Goal: Understand process/instructions: Learn how to perform a task or action

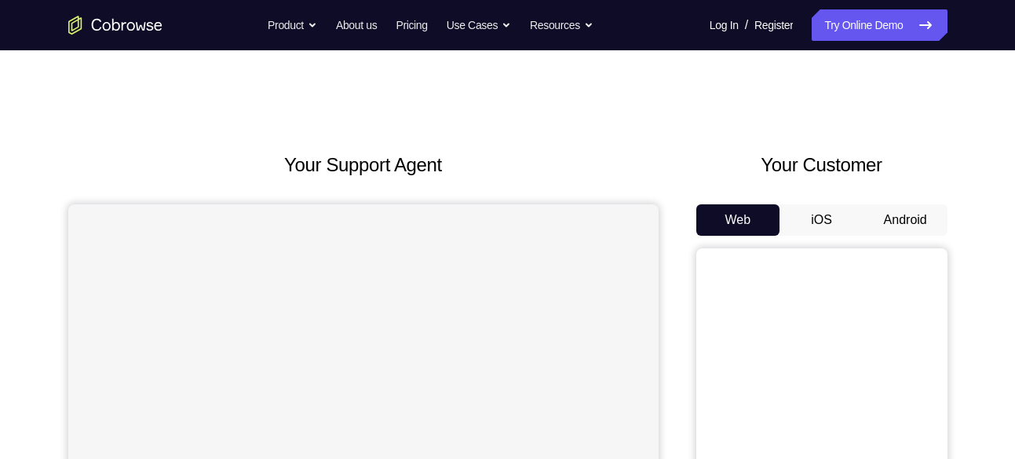
scroll to position [96, 0]
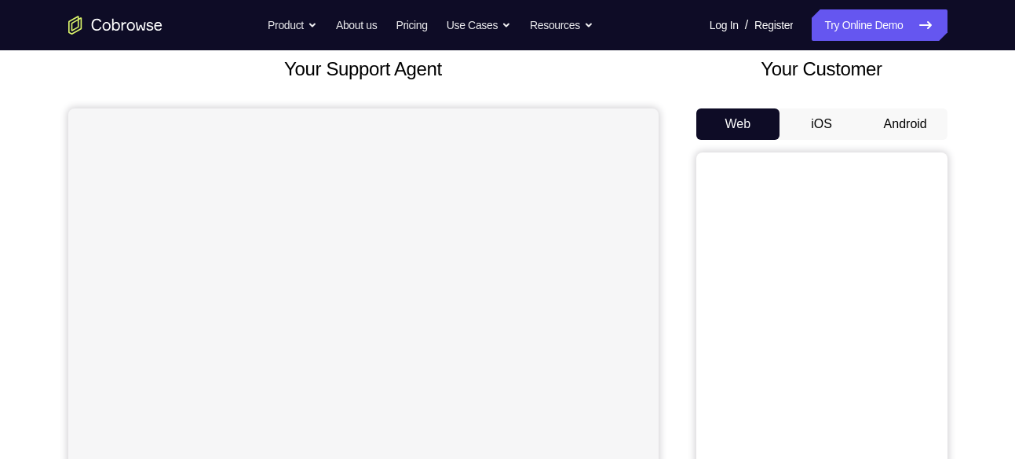
click at [911, 126] on button "Android" at bounding box center [906, 123] width 84 height 31
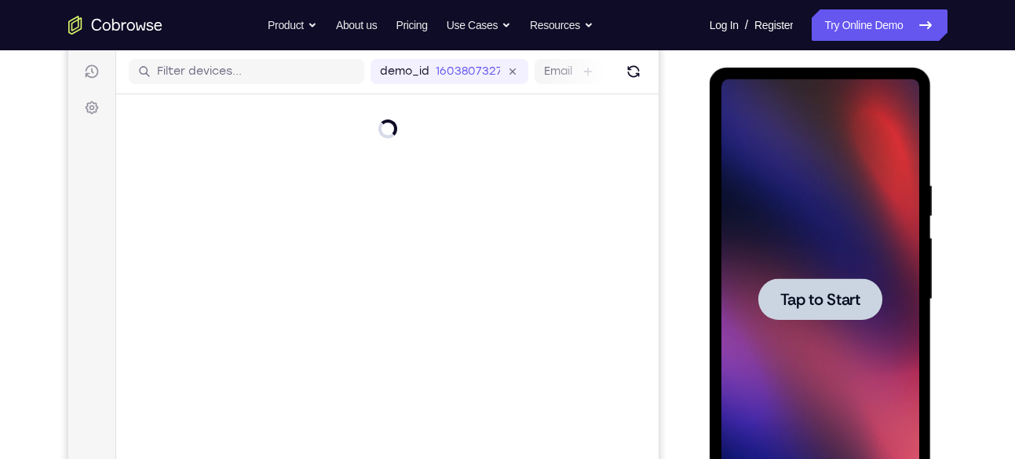
scroll to position [0, 0]
click at [812, 353] on div at bounding box center [821, 299] width 198 height 440
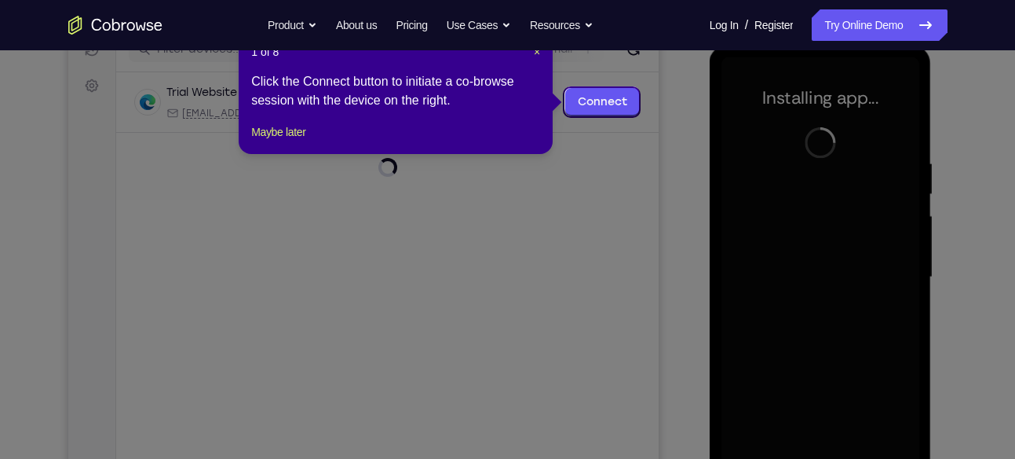
scroll to position [216, 0]
click at [532, 181] on icon at bounding box center [513, 229] width 1027 height 459
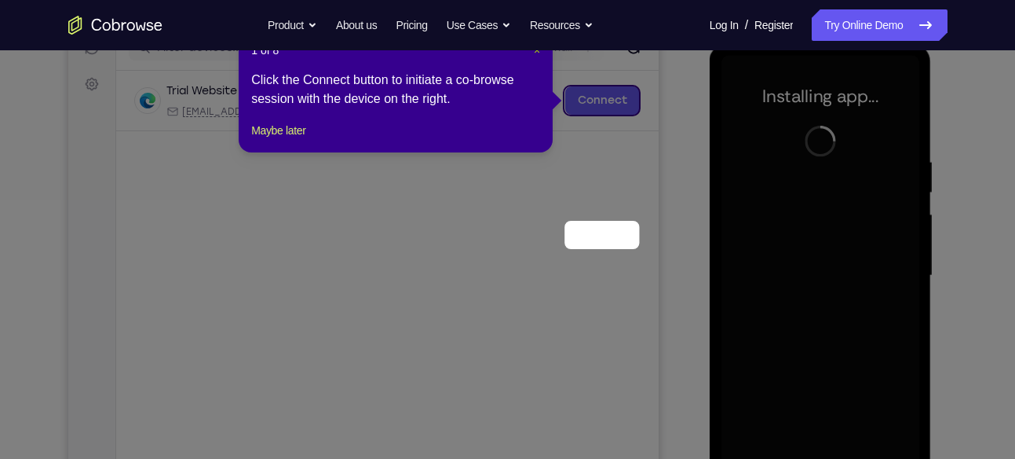
scroll to position [82, 0]
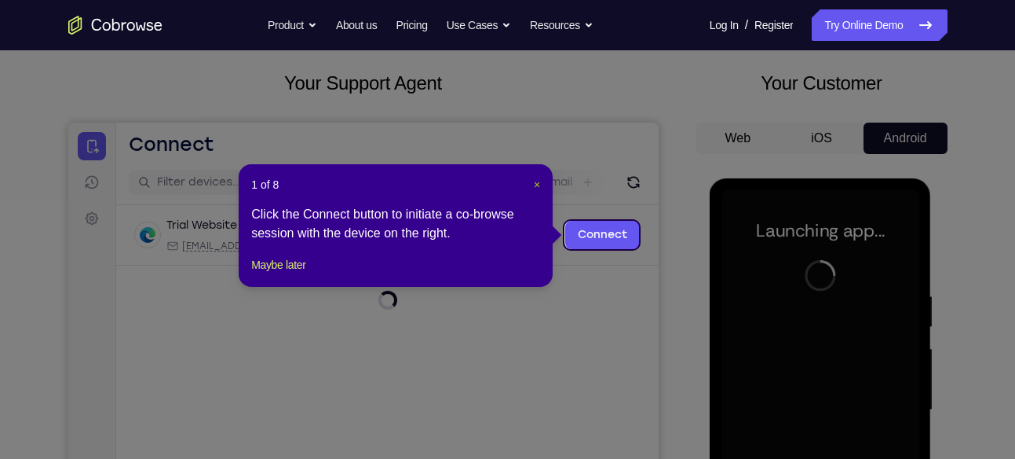
click at [538, 180] on span "×" at bounding box center [537, 184] width 6 height 13
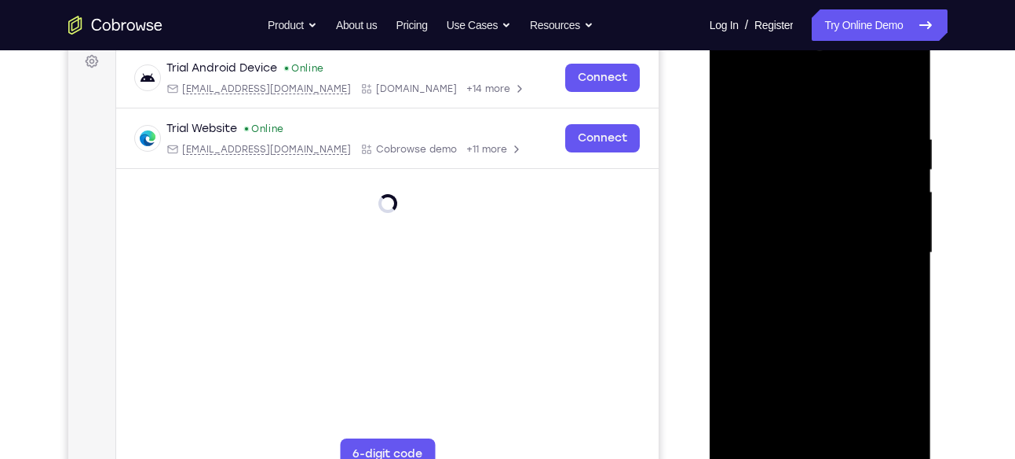
scroll to position [254, 0]
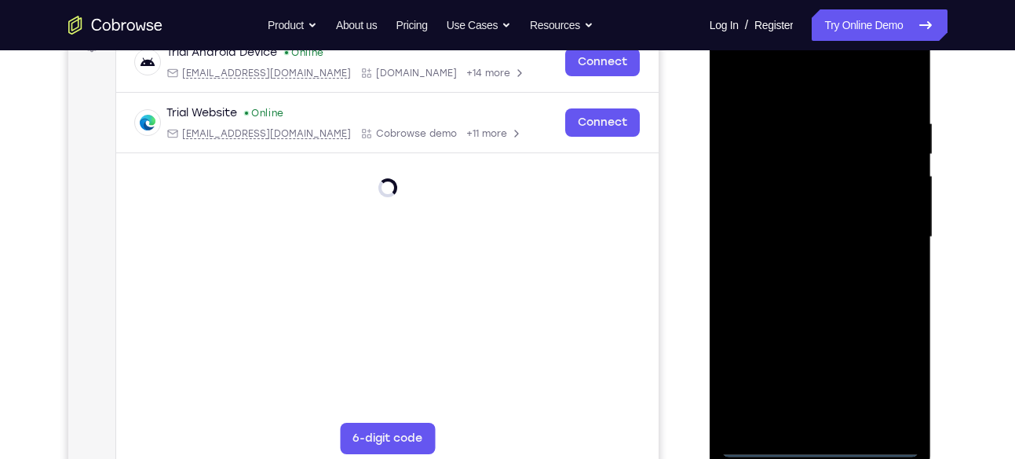
click at [818, 443] on div at bounding box center [821, 237] width 198 height 440
click at [815, 417] on div at bounding box center [821, 237] width 198 height 440
click at [907, 419] on div at bounding box center [821, 237] width 198 height 440
click at [803, 266] on div at bounding box center [821, 237] width 198 height 440
click at [829, 216] on div at bounding box center [821, 237] width 198 height 440
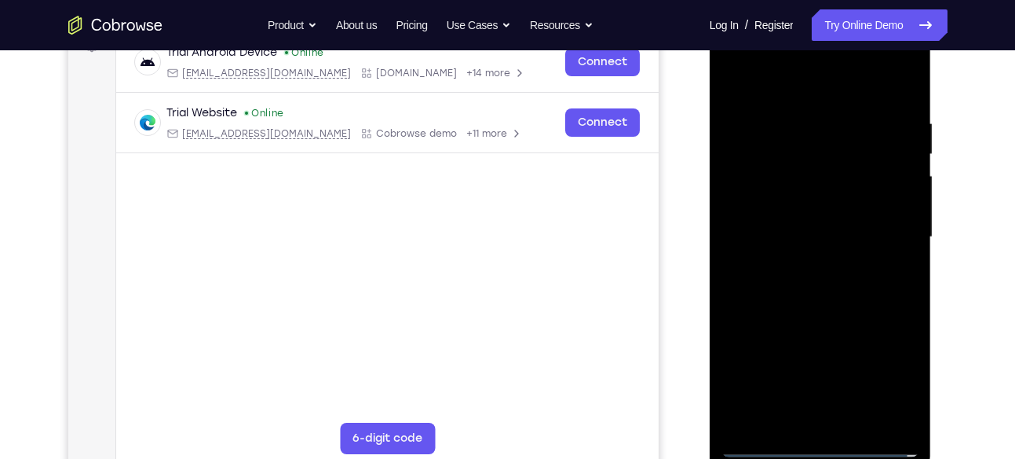
click at [815, 203] on div at bounding box center [821, 237] width 198 height 440
click at [815, 242] on div at bounding box center [821, 237] width 198 height 440
click at [823, 287] on div at bounding box center [821, 237] width 198 height 440
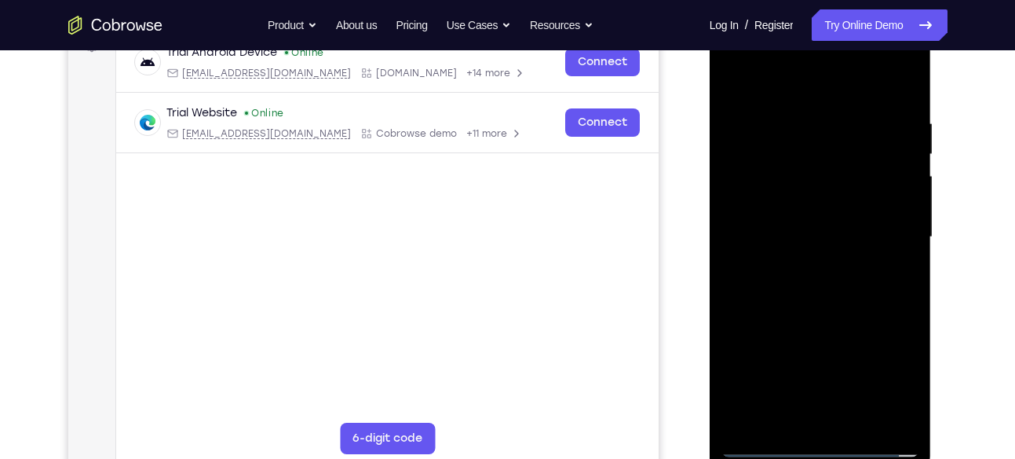
click at [823, 287] on div at bounding box center [821, 237] width 198 height 440
click at [823, 302] on div at bounding box center [821, 237] width 198 height 440
click at [911, 76] on div at bounding box center [821, 237] width 198 height 440
click at [741, 79] on div at bounding box center [821, 237] width 198 height 440
click at [787, 107] on div at bounding box center [821, 237] width 198 height 440
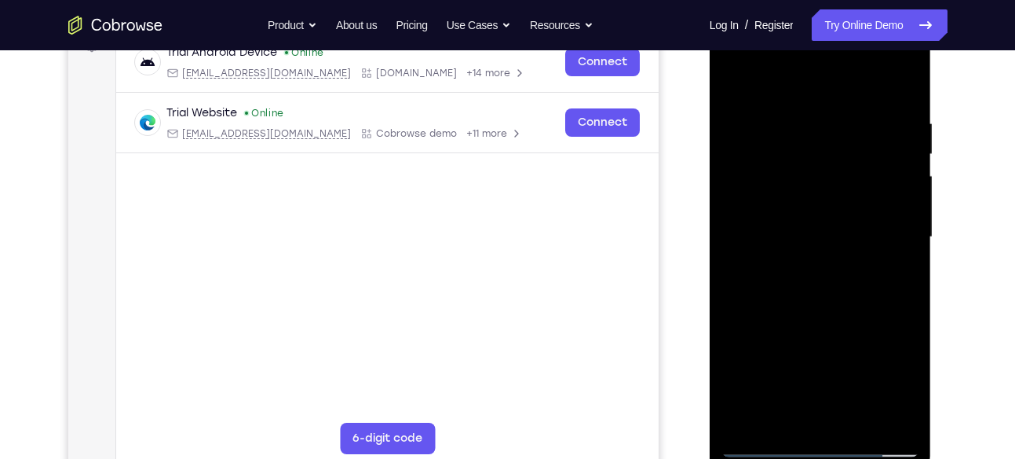
click at [907, 86] on div at bounding box center [821, 237] width 198 height 440
click at [849, 109] on div at bounding box center [821, 237] width 198 height 440
click at [893, 174] on div at bounding box center [821, 237] width 198 height 440
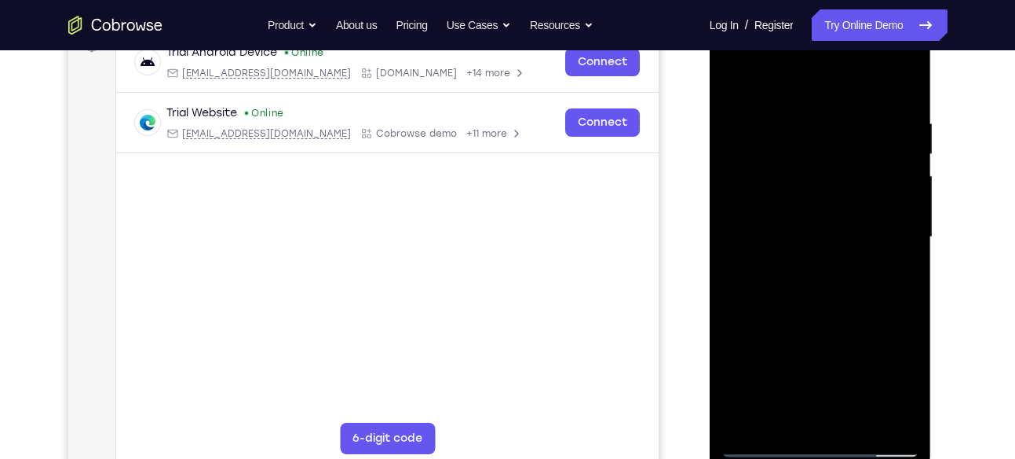
click at [897, 82] on div at bounding box center [821, 237] width 198 height 440
drag, startPoint x: 882, startPoint y: 97, endPoint x: 787, endPoint y: 104, distance: 95.3
click at [787, 104] on div at bounding box center [821, 237] width 198 height 440
drag, startPoint x: 870, startPoint y: 112, endPoint x: 776, endPoint y: 136, distance: 97.1
click at [776, 136] on div at bounding box center [821, 237] width 198 height 440
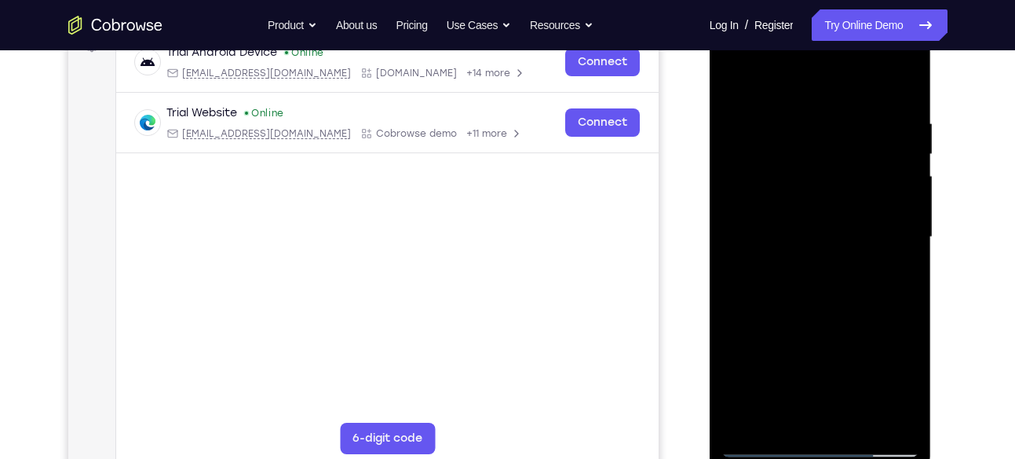
drag, startPoint x: 809, startPoint y: 342, endPoint x: 816, endPoint y: 201, distance: 140.8
click at [816, 201] on div at bounding box center [821, 237] width 198 height 440
drag, startPoint x: 812, startPoint y: 339, endPoint x: 808, endPoint y: 212, distance: 127.3
click at [808, 212] on div at bounding box center [821, 237] width 198 height 440
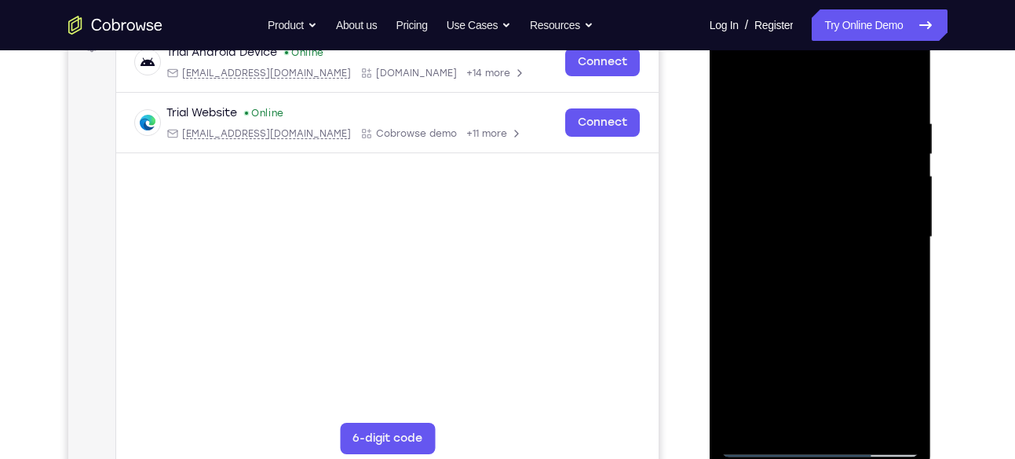
drag, startPoint x: 808, startPoint y: 212, endPoint x: 801, endPoint y: 280, distance: 68.7
click at [801, 280] on div at bounding box center [821, 237] width 198 height 440
drag, startPoint x: 862, startPoint y: 199, endPoint x: 862, endPoint y: 274, distance: 75.4
click at [862, 274] on div at bounding box center [821, 237] width 198 height 440
click at [909, 185] on div at bounding box center [821, 237] width 198 height 440
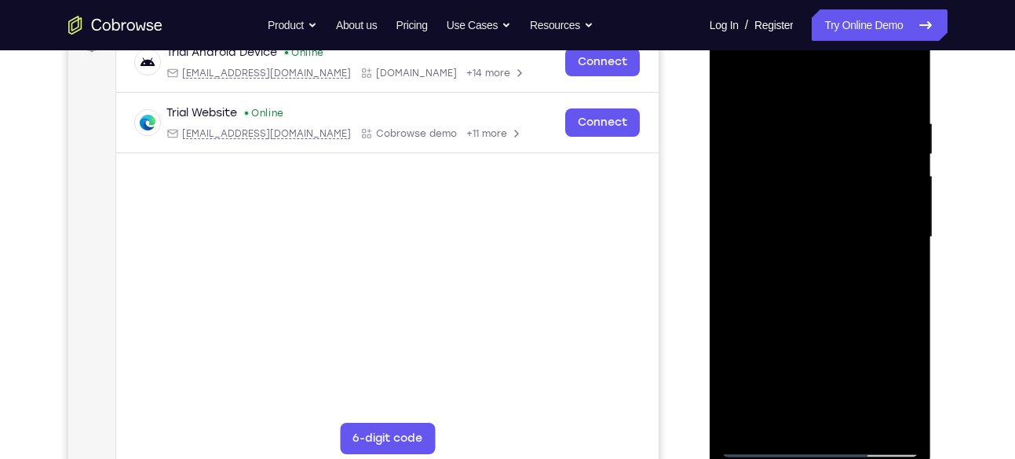
click at [909, 185] on div at bounding box center [821, 237] width 198 height 440
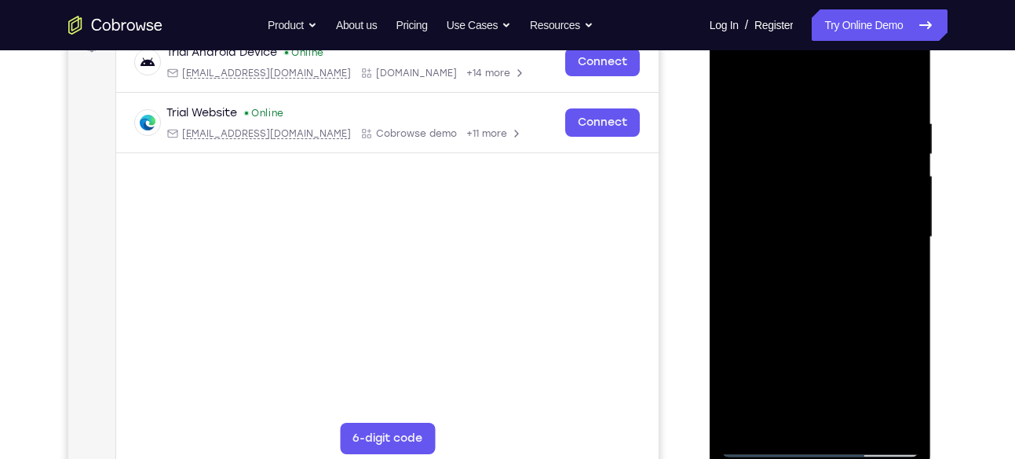
click at [909, 185] on div at bounding box center [821, 237] width 198 height 440
click at [904, 185] on div at bounding box center [821, 237] width 198 height 440
click at [904, 184] on div at bounding box center [821, 237] width 198 height 440
drag, startPoint x: 840, startPoint y: 284, endPoint x: 834, endPoint y: 117, distance: 166.6
click at [834, 117] on div at bounding box center [821, 237] width 198 height 440
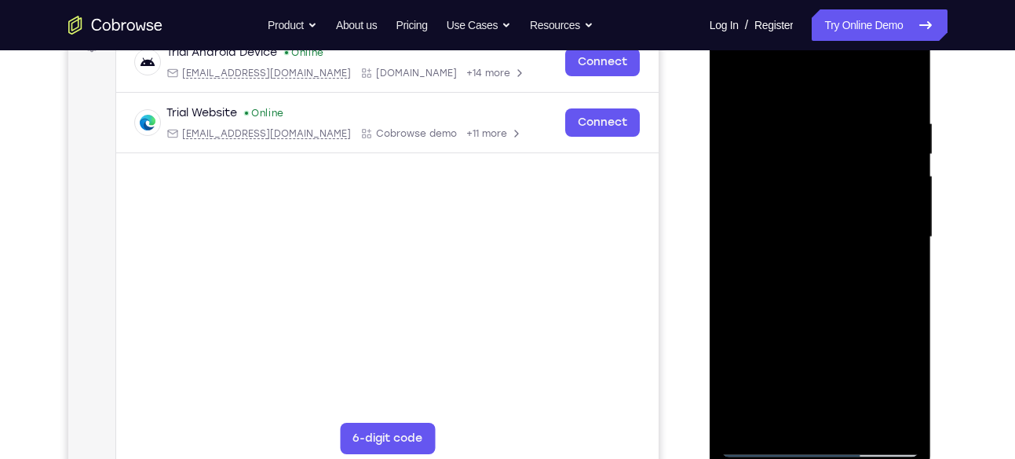
drag, startPoint x: 803, startPoint y: 285, endPoint x: 816, endPoint y: 182, distance: 103.6
click at [816, 182] on div at bounding box center [821, 237] width 198 height 440
drag, startPoint x: 799, startPoint y: 365, endPoint x: 796, endPoint y: 192, distance: 172.8
click at [796, 192] on div at bounding box center [821, 237] width 198 height 440
drag, startPoint x: 799, startPoint y: 322, endPoint x: 807, endPoint y: 194, distance: 128.3
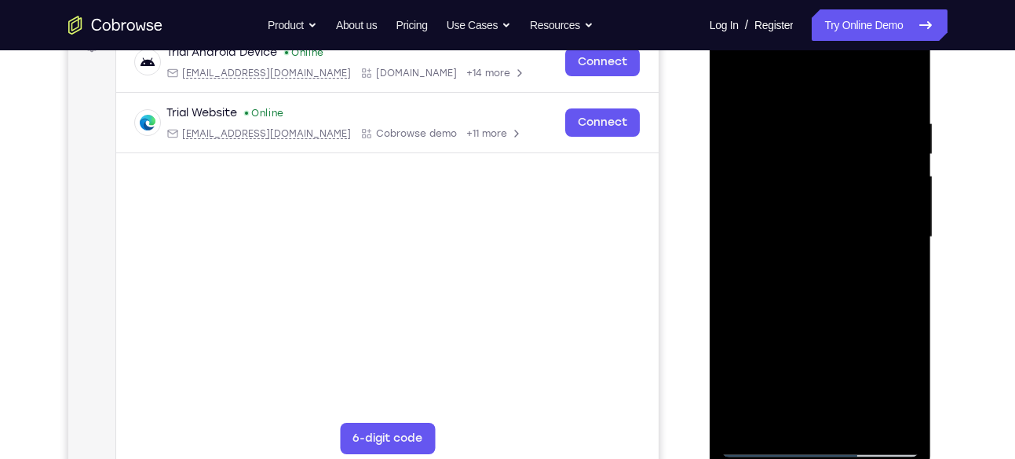
click at [807, 194] on div at bounding box center [821, 237] width 198 height 440
drag, startPoint x: 812, startPoint y: 304, endPoint x: 817, endPoint y: 233, distance: 70.8
click at [817, 233] on div at bounding box center [821, 237] width 198 height 440
drag, startPoint x: 818, startPoint y: 364, endPoint x: 818, endPoint y: 182, distance: 182.2
click at [818, 182] on div at bounding box center [821, 237] width 198 height 440
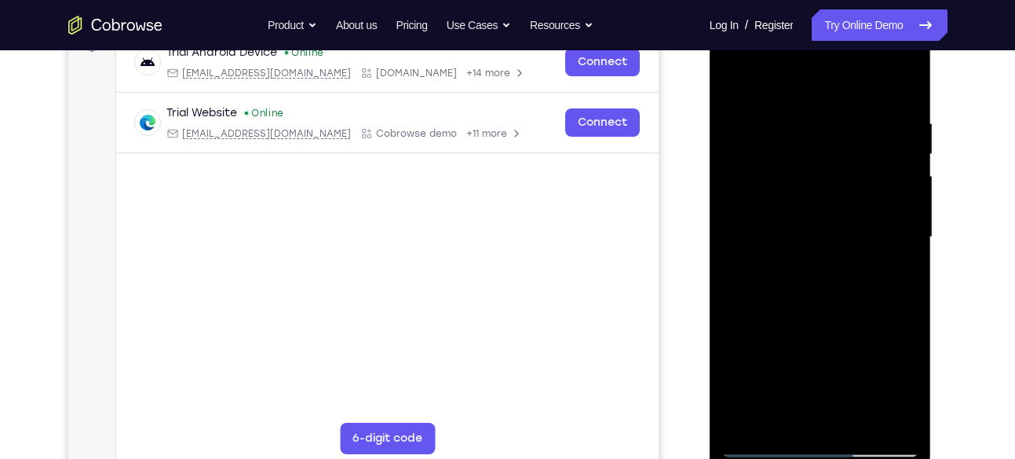
drag, startPoint x: 817, startPoint y: 327, endPoint x: 826, endPoint y: 166, distance: 160.5
click at [826, 166] on div at bounding box center [821, 237] width 198 height 440
drag, startPoint x: 805, startPoint y: 343, endPoint x: 825, endPoint y: 161, distance: 183.3
click at [825, 161] on div at bounding box center [821, 237] width 198 height 440
drag, startPoint x: 819, startPoint y: 199, endPoint x: 803, endPoint y: 330, distance: 131.3
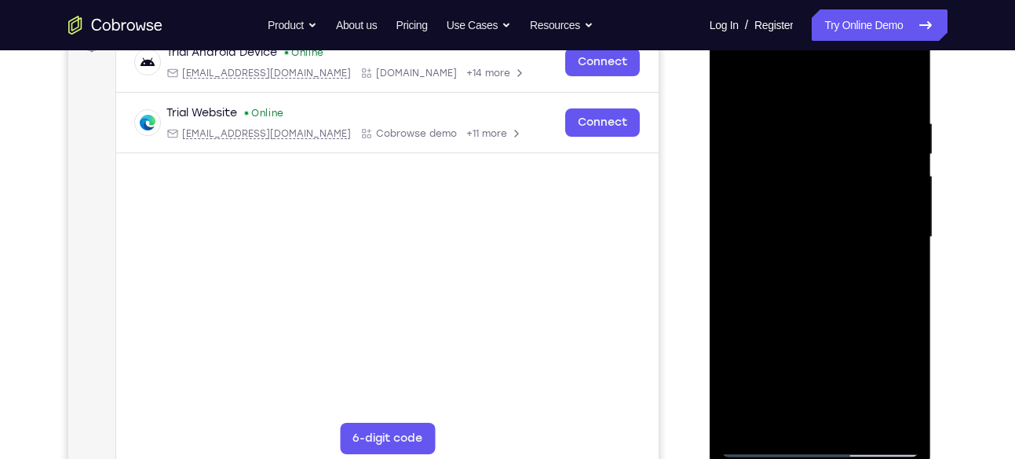
click at [803, 330] on div at bounding box center [821, 237] width 198 height 440
drag, startPoint x: 806, startPoint y: 349, endPoint x: 833, endPoint y: 143, distance: 207.6
click at [833, 143] on div at bounding box center [821, 237] width 198 height 440
drag, startPoint x: 808, startPoint y: 364, endPoint x: 835, endPoint y: 148, distance: 218.4
click at [835, 148] on div at bounding box center [821, 237] width 198 height 440
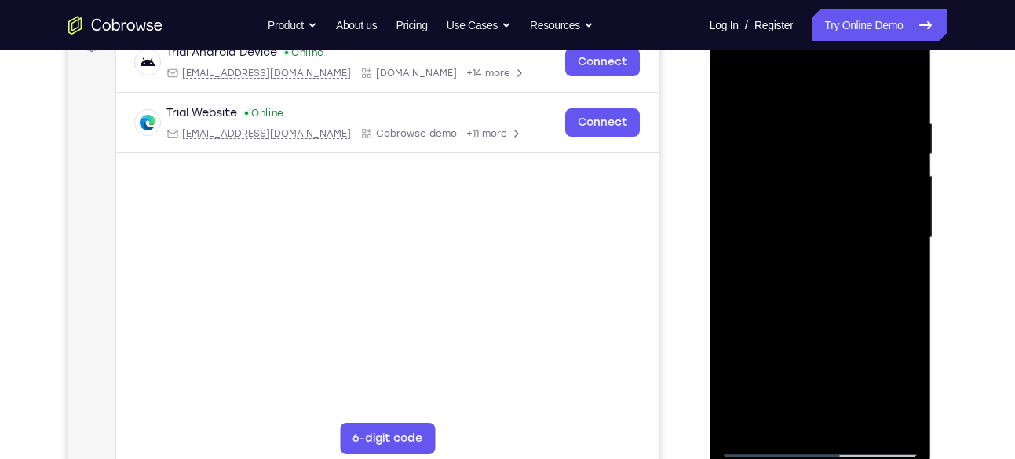
drag, startPoint x: 814, startPoint y: 357, endPoint x: 843, endPoint y: 71, distance: 287.4
click at [843, 71] on div at bounding box center [821, 237] width 198 height 440
drag, startPoint x: 799, startPoint y: 379, endPoint x: 809, endPoint y: 163, distance: 216.2
click at [809, 163] on div at bounding box center [821, 237] width 198 height 440
drag, startPoint x: 801, startPoint y: 316, endPoint x: 802, endPoint y: 199, distance: 117.0
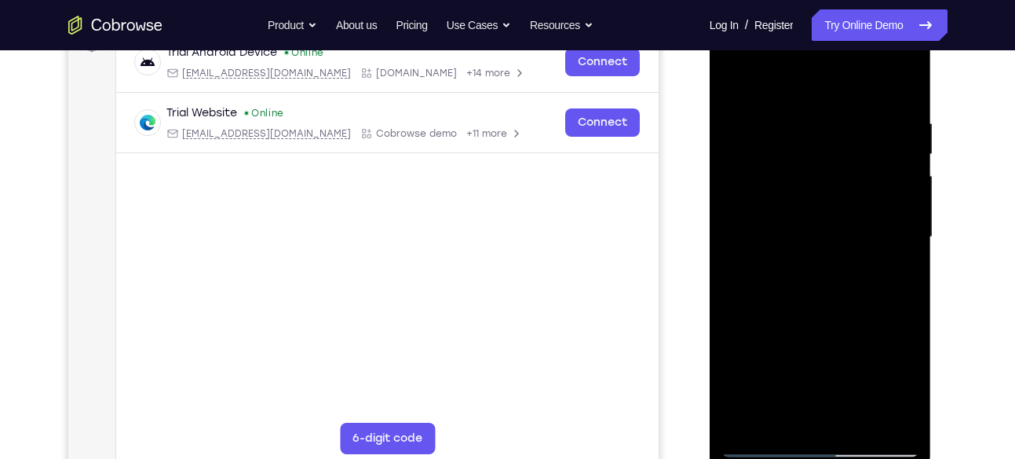
click at [802, 199] on div at bounding box center [821, 237] width 198 height 440
drag, startPoint x: 788, startPoint y: 364, endPoint x: 800, endPoint y: 142, distance: 222.6
click at [800, 142] on div at bounding box center [821, 237] width 198 height 440
drag, startPoint x: 789, startPoint y: 347, endPoint x: 812, endPoint y: 188, distance: 160.3
click at [812, 188] on div at bounding box center [821, 237] width 198 height 440
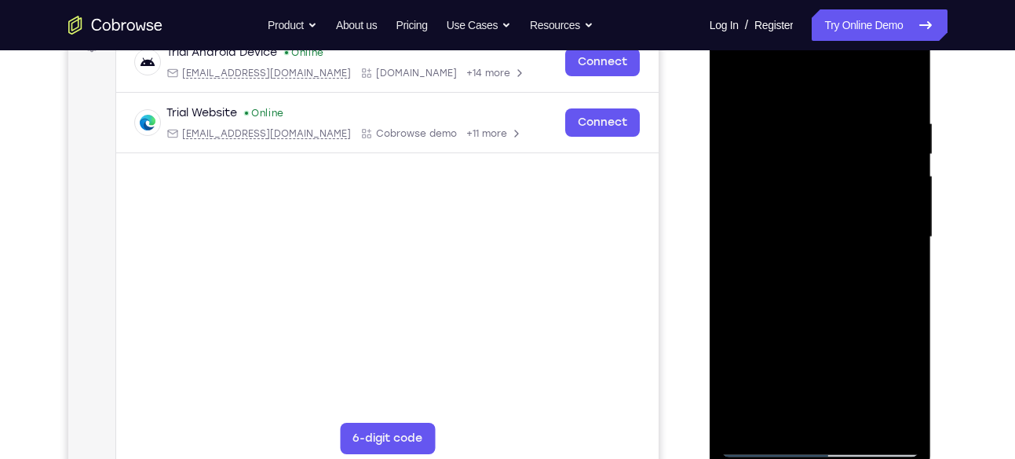
click at [751, 423] on div at bounding box center [821, 237] width 198 height 440
click at [785, 423] on div at bounding box center [821, 237] width 198 height 440
click at [817, 79] on div at bounding box center [821, 237] width 198 height 440
